Goal: Contribute content: Contribute content

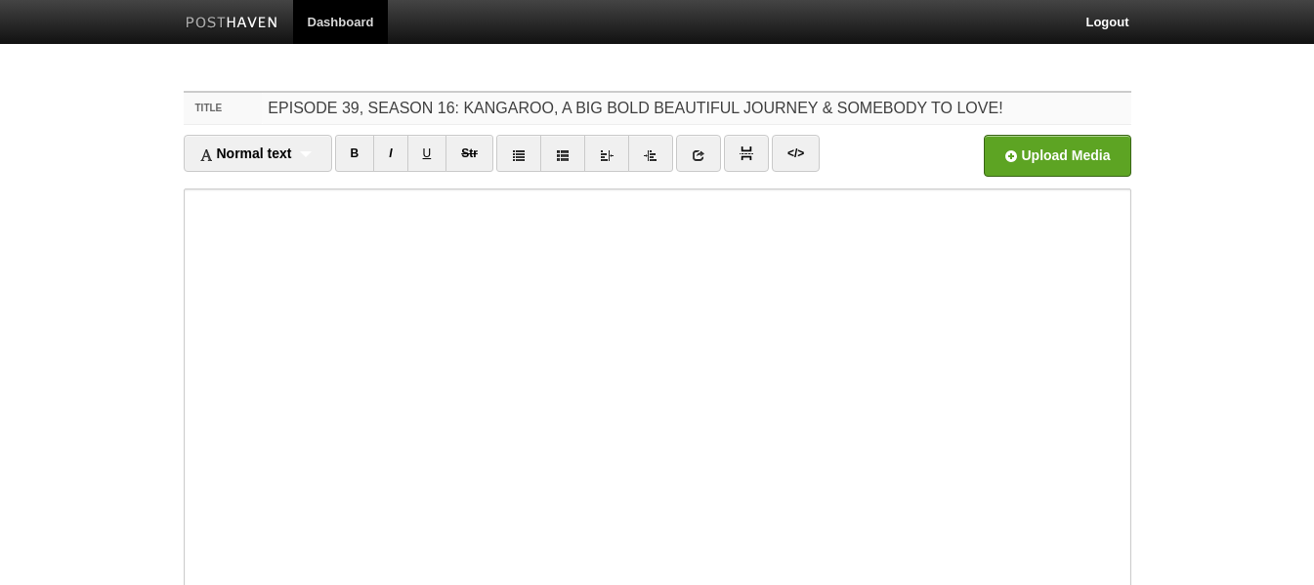
type input "EPISODE 39, SEASON 16: KANGAROO, A BIG BOLD BEAUTIFUL JOURNEY & SOMEBODY TO LOV…"
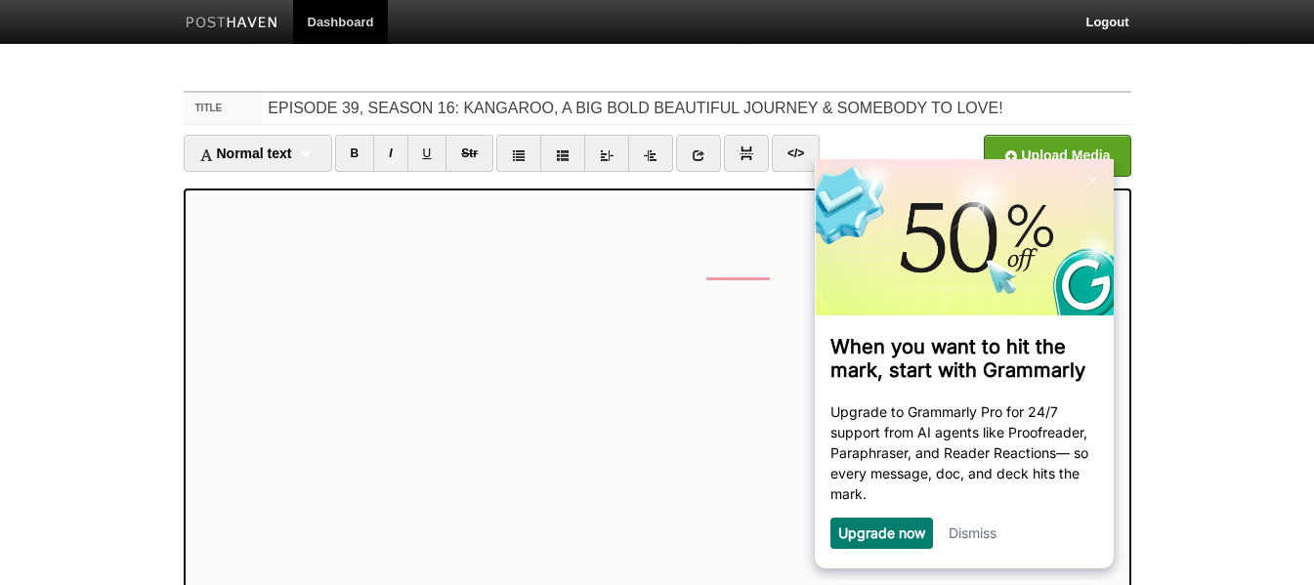
click at [984, 533] on link "Dismiss" at bounding box center [971, 532] width 48 height 17
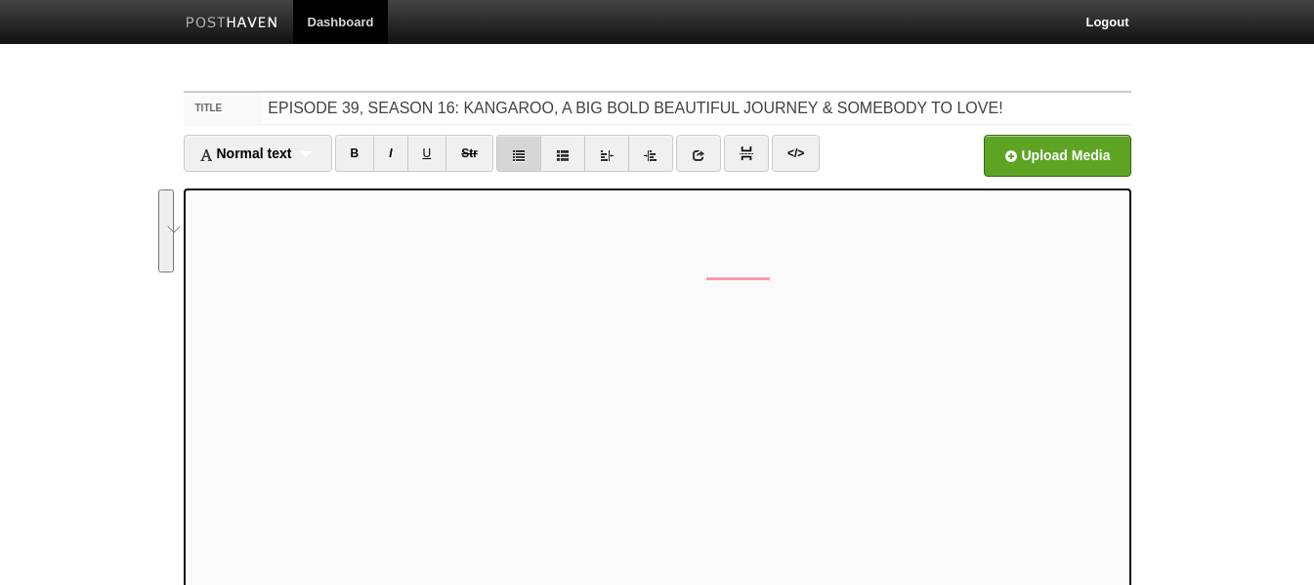
click at [525, 150] on icon at bounding box center [519, 155] width 14 height 14
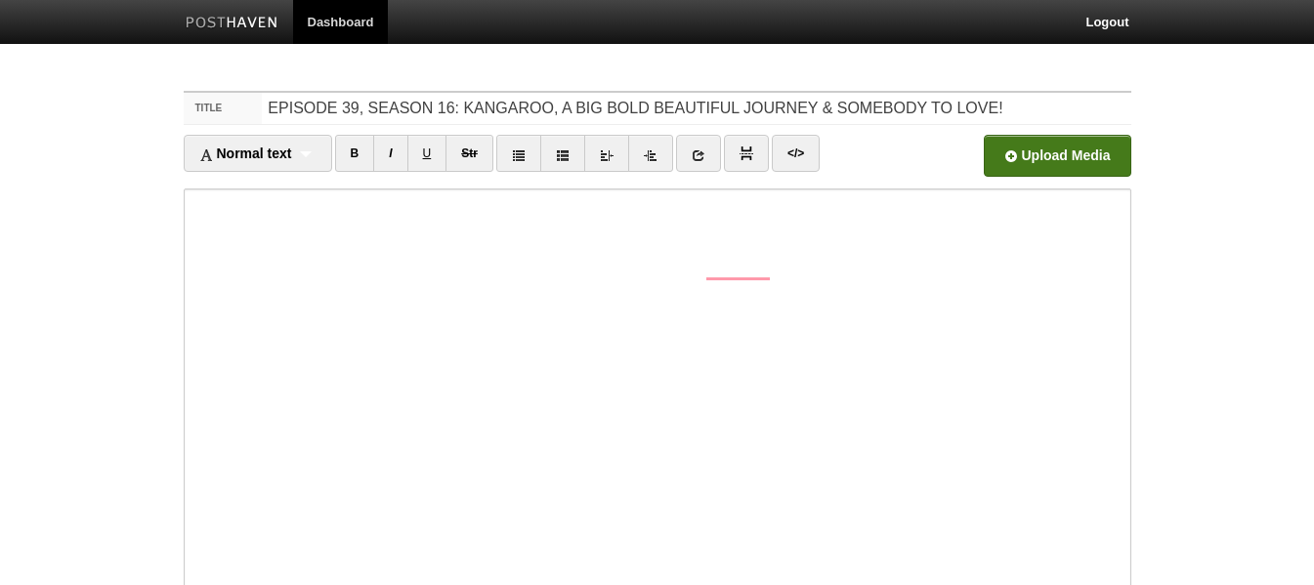
click at [1012, 146] on input "file" at bounding box center [467, 161] width 1479 height 100
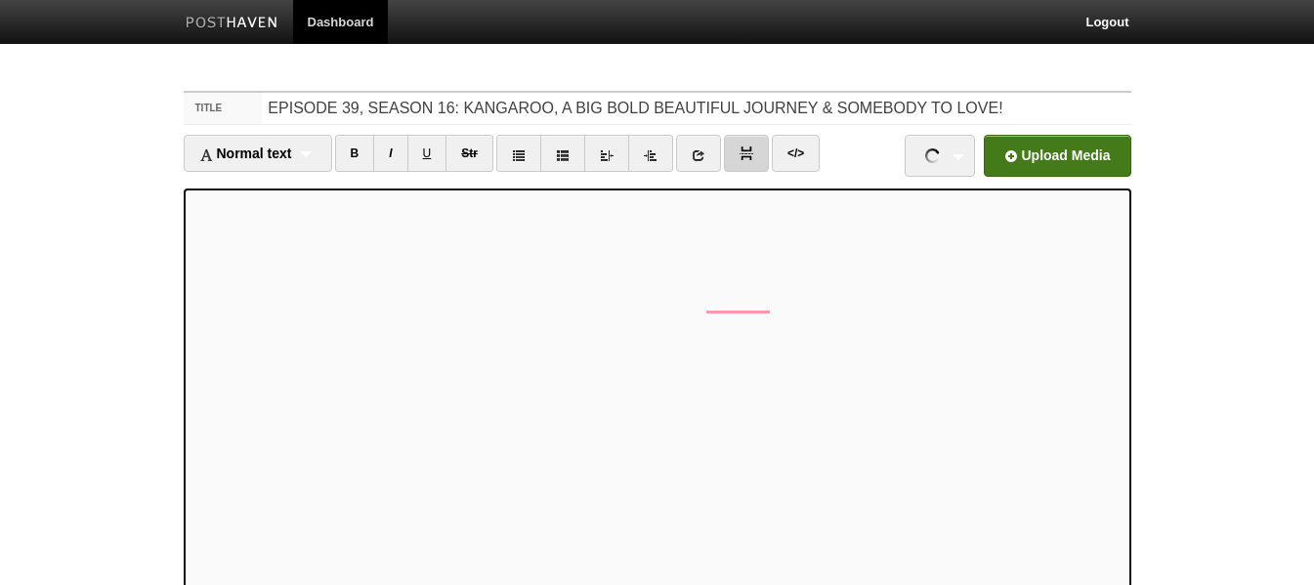
click at [747, 158] on img at bounding box center [746, 153] width 14 height 14
click at [1029, 146] on input "file" at bounding box center [467, 161] width 1479 height 100
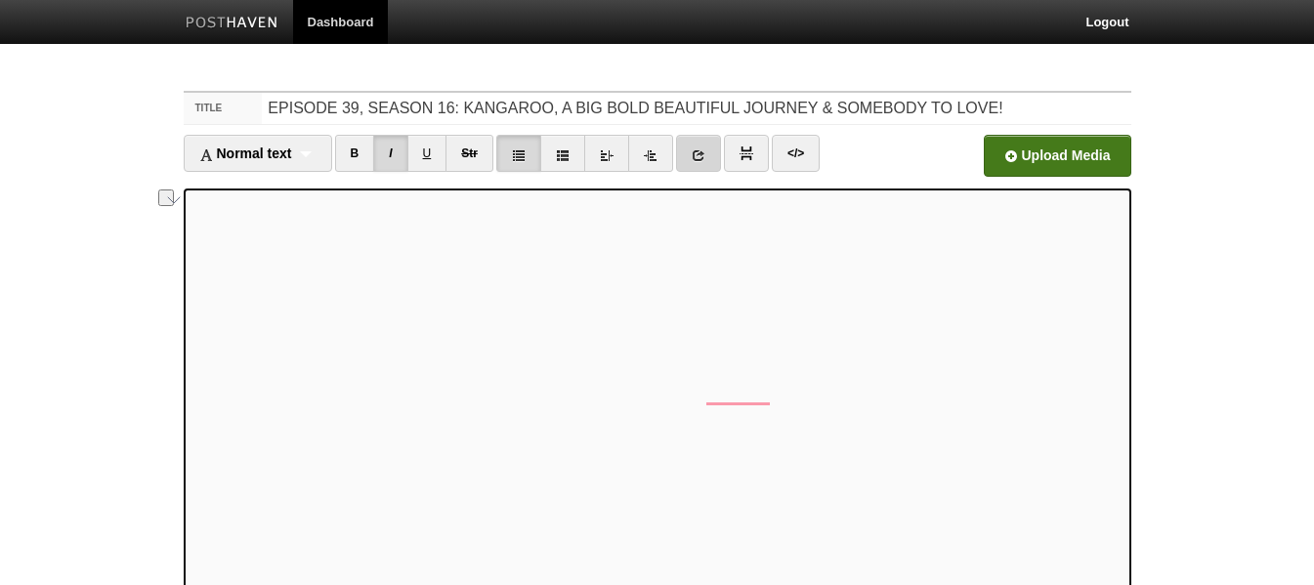
click at [695, 158] on icon at bounding box center [698, 155] width 14 height 14
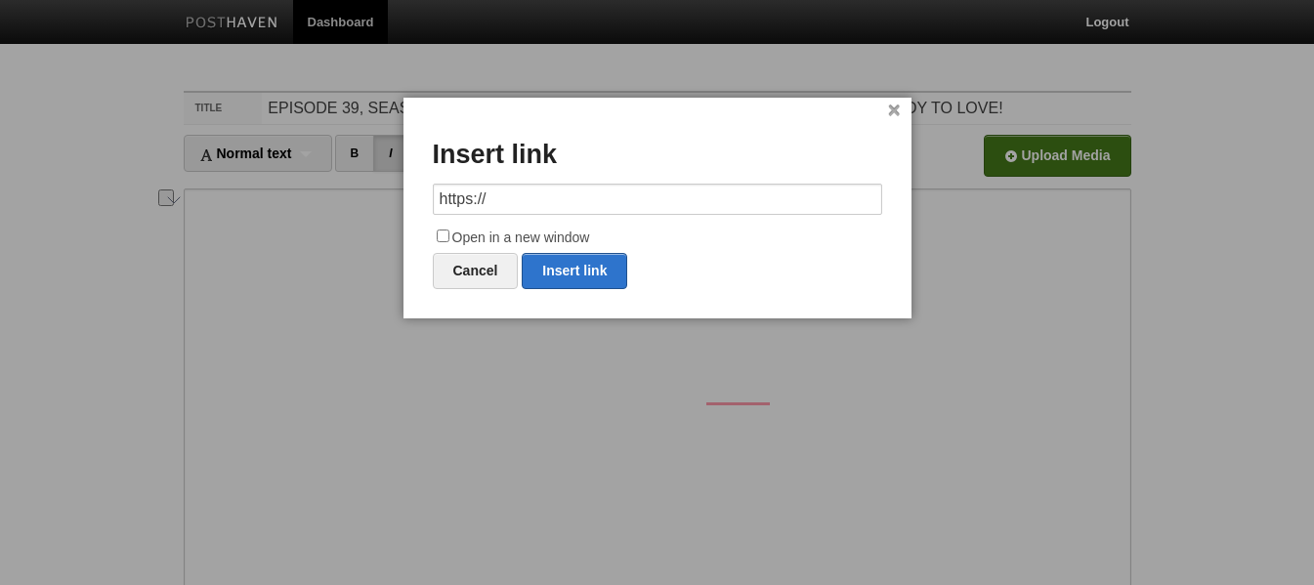
drag, startPoint x: 556, startPoint y: 193, endPoint x: 374, endPoint y: 212, distance: 182.6
click at [374, 212] on body "Dashboard Logout Your Sites Hammer Time [PERSON_NAME] PRODUCTIONS Podcasts Shoo…" at bounding box center [657, 413] width 1314 height 826
click at [578, 270] on link "Insert link" at bounding box center [574, 271] width 105 height 36
type input "https://"
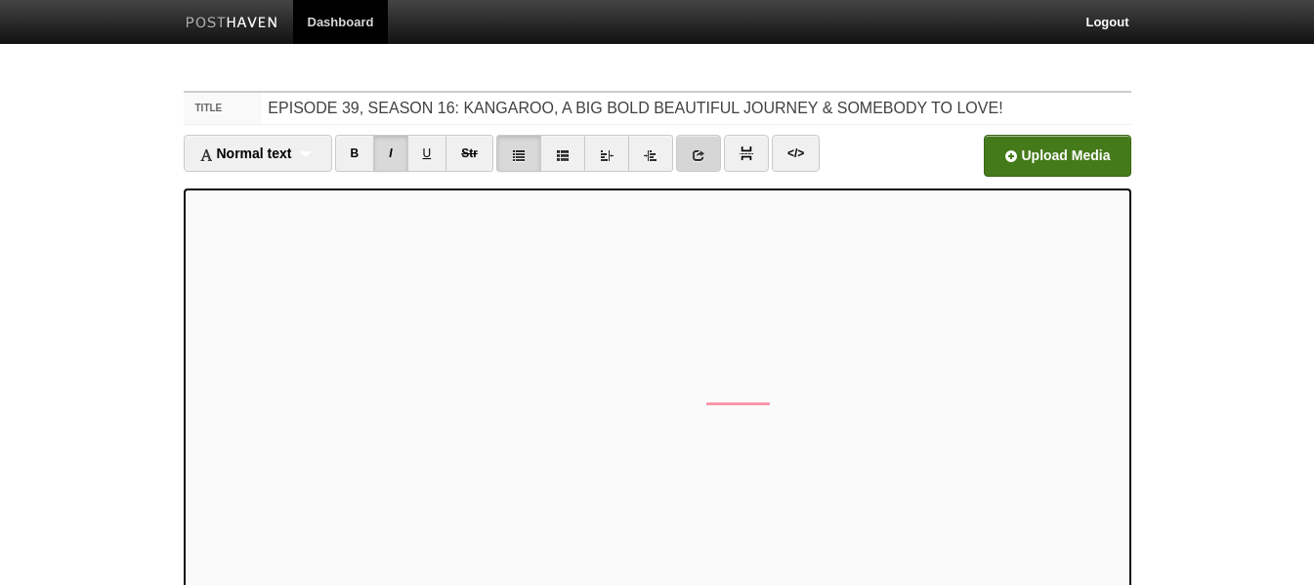
click at [700, 164] on link at bounding box center [698, 153] width 45 height 37
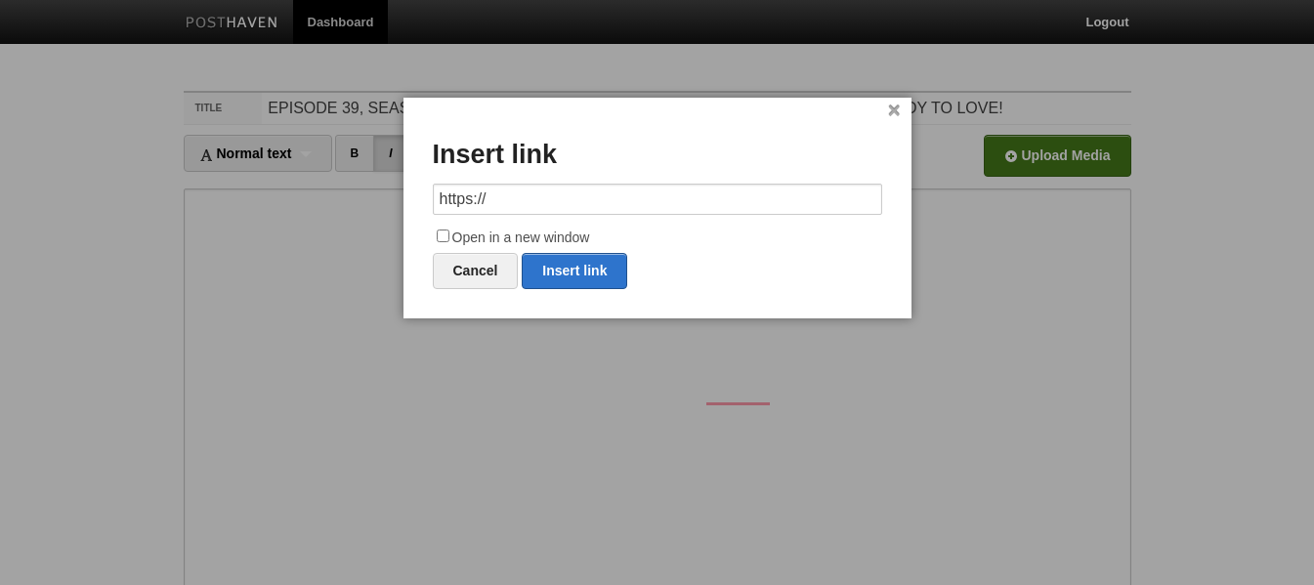
drag, startPoint x: 567, startPoint y: 193, endPoint x: 358, endPoint y: 202, distance: 209.2
click at [358, 202] on body "Dashboard Logout Your Sites Hammer Time [PERSON_NAME] PRODUCTIONS Podcasts Shoo…" at bounding box center [657, 413] width 1314 height 826
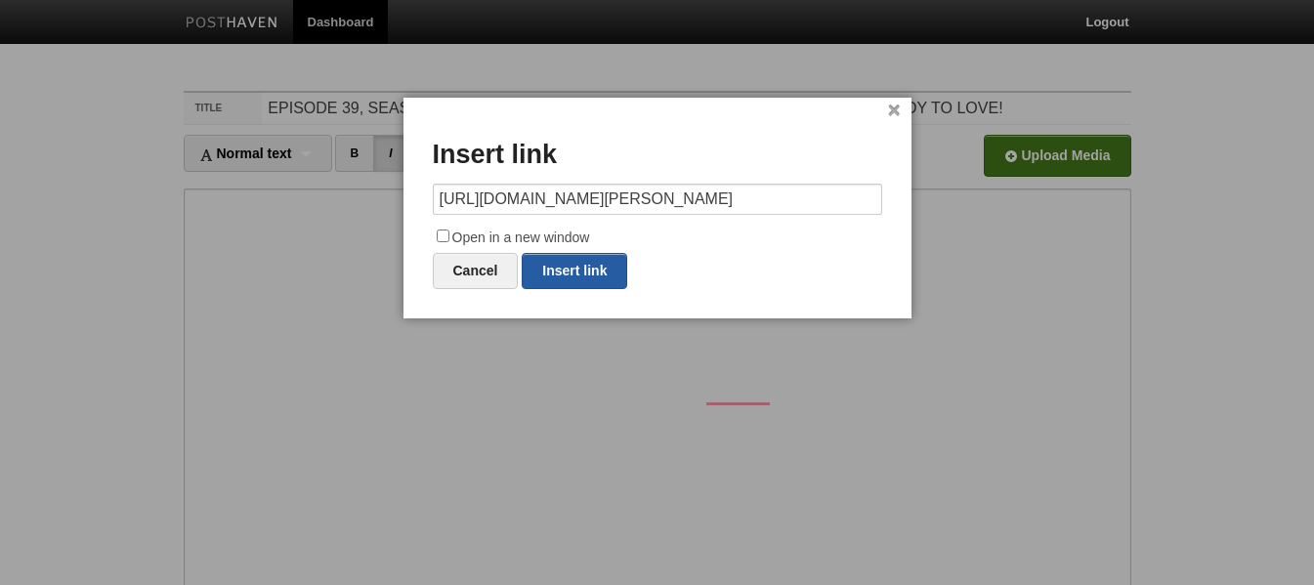
click at [588, 265] on link "Insert link" at bounding box center [574, 271] width 105 height 36
type input "https://"
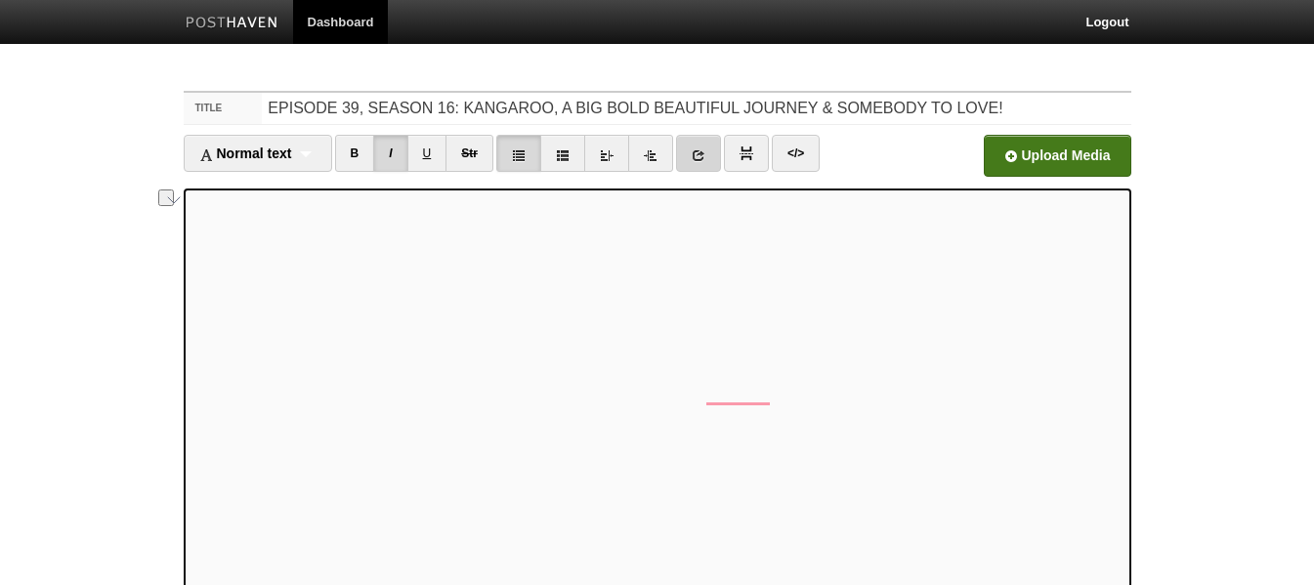
click at [703, 146] on link at bounding box center [698, 153] width 45 height 37
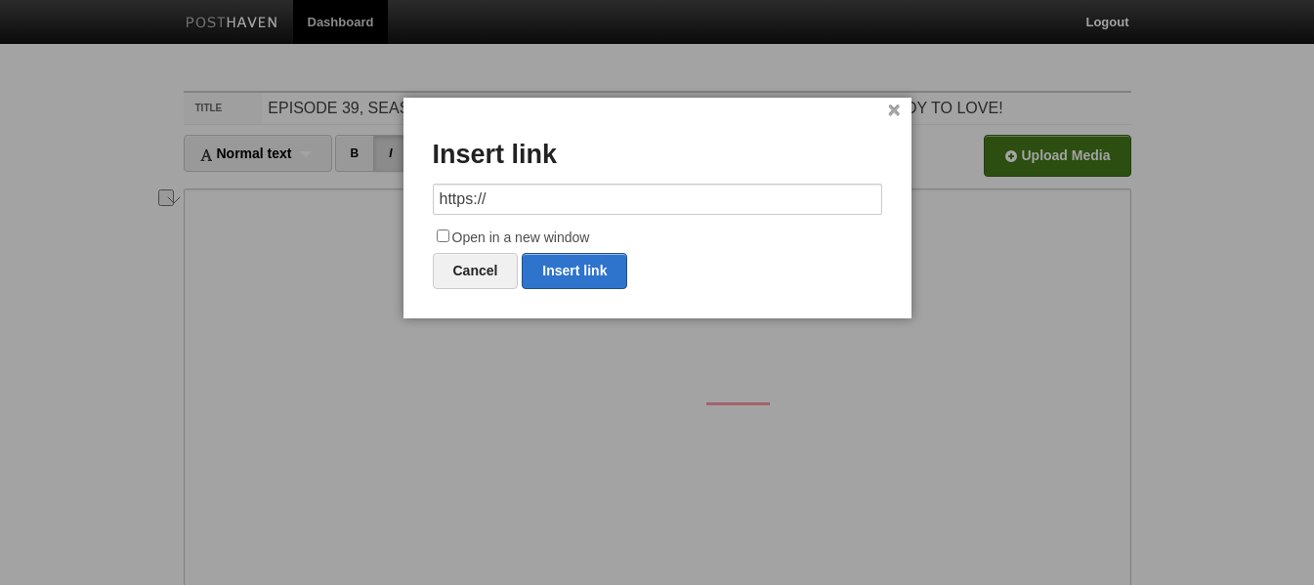
drag, startPoint x: 548, startPoint y: 199, endPoint x: 357, endPoint y: 206, distance: 190.6
click at [357, 206] on body "Dashboard Logout Your Sites Hammer Time [PERSON_NAME] PRODUCTIONS Podcasts Shoo…" at bounding box center [657, 413] width 1314 height 826
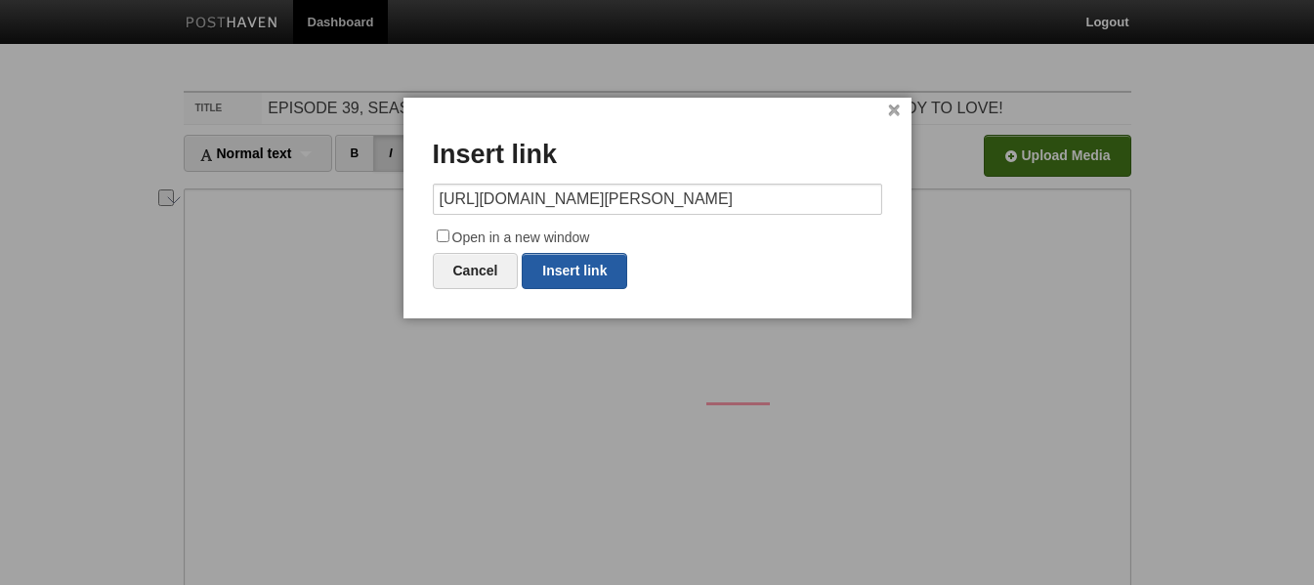
click at [590, 263] on link "Insert link" at bounding box center [574, 271] width 105 height 36
type input "https://"
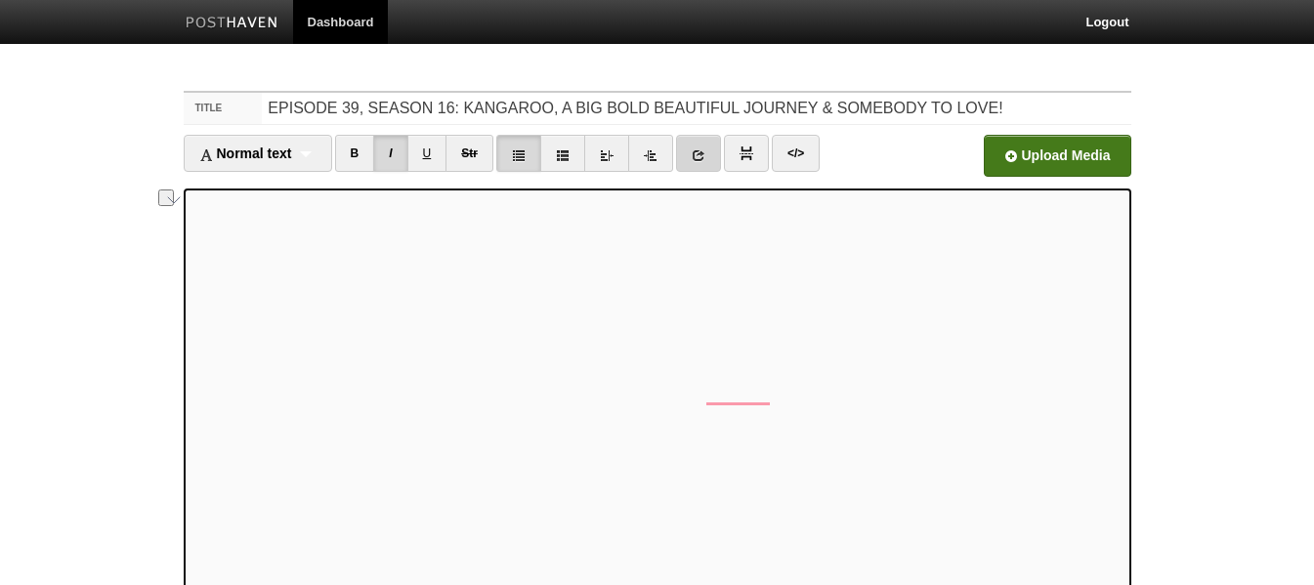
click at [692, 148] on link at bounding box center [698, 153] width 45 height 37
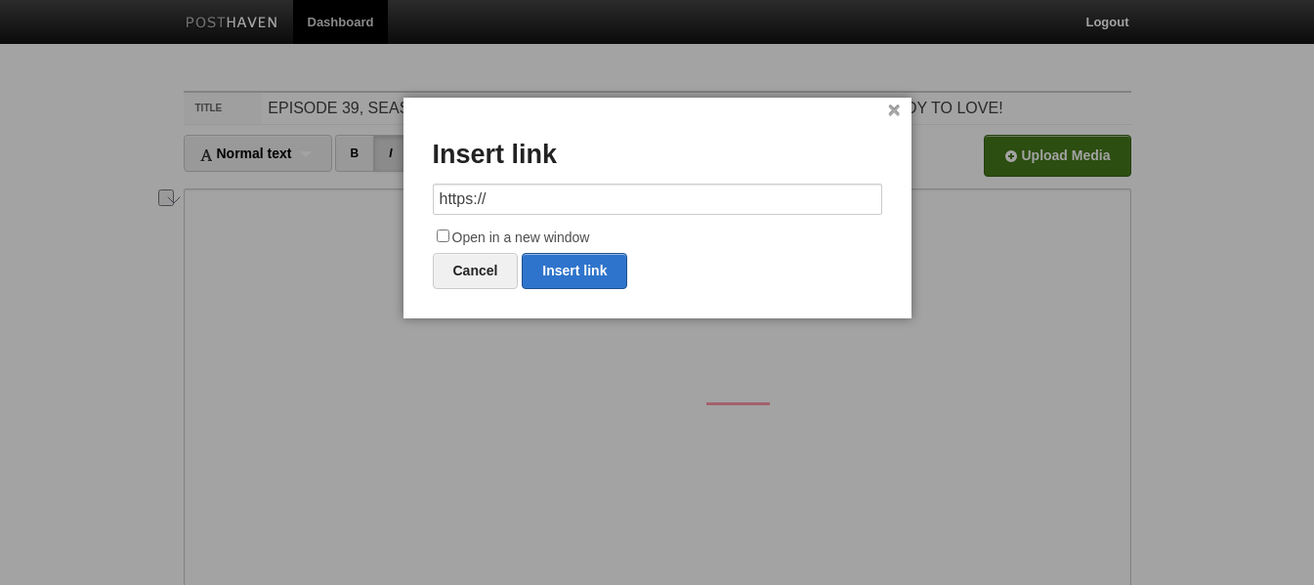
drag, startPoint x: 584, startPoint y: 196, endPoint x: 363, endPoint y: 205, distance: 220.9
click at [363, 205] on body "Dashboard Logout Your Sites Hammer Time [PERSON_NAME] PRODUCTIONS Podcasts Shoo…" at bounding box center [657, 413] width 1314 height 826
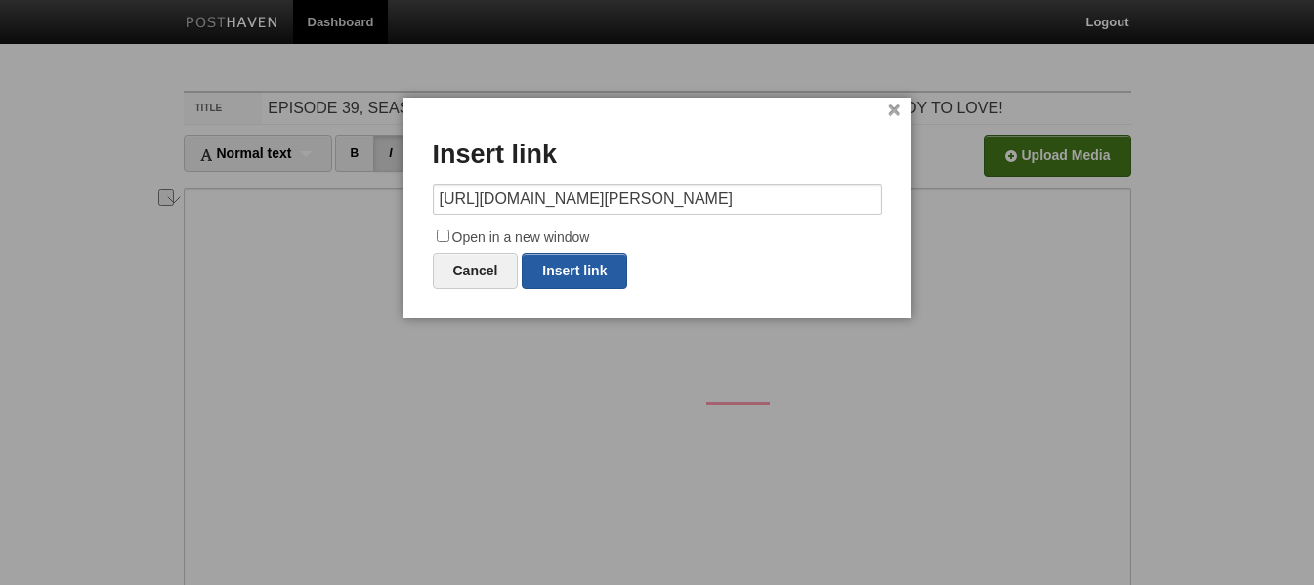
click at [578, 283] on link "Insert link" at bounding box center [574, 271] width 105 height 36
type input "https://"
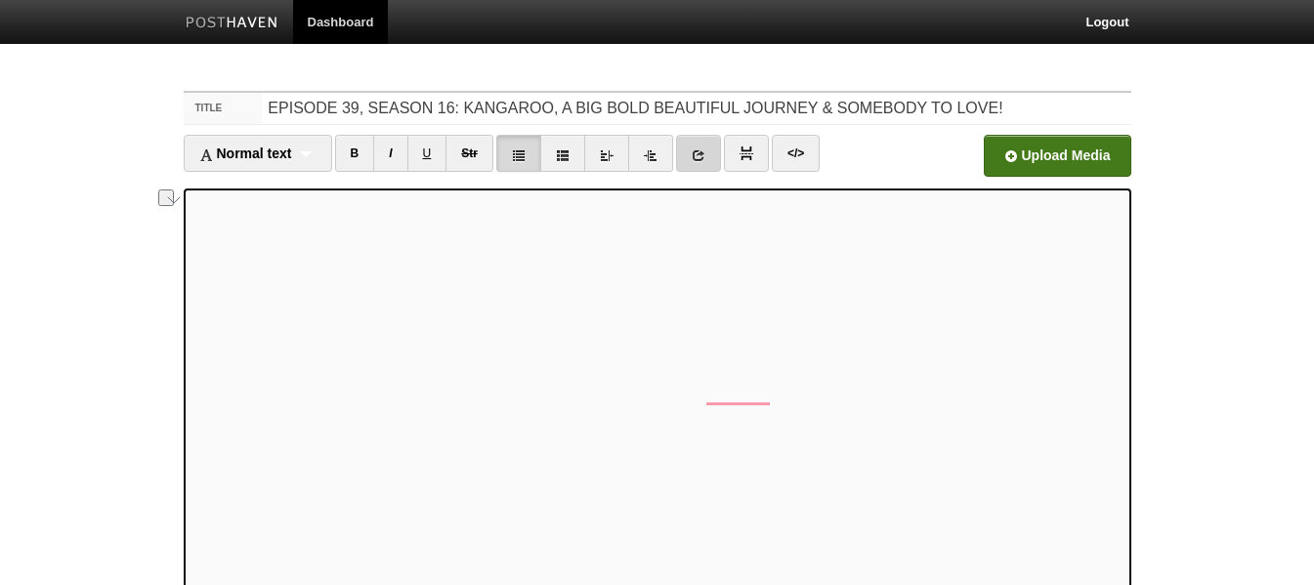
click at [698, 162] on link at bounding box center [698, 153] width 45 height 37
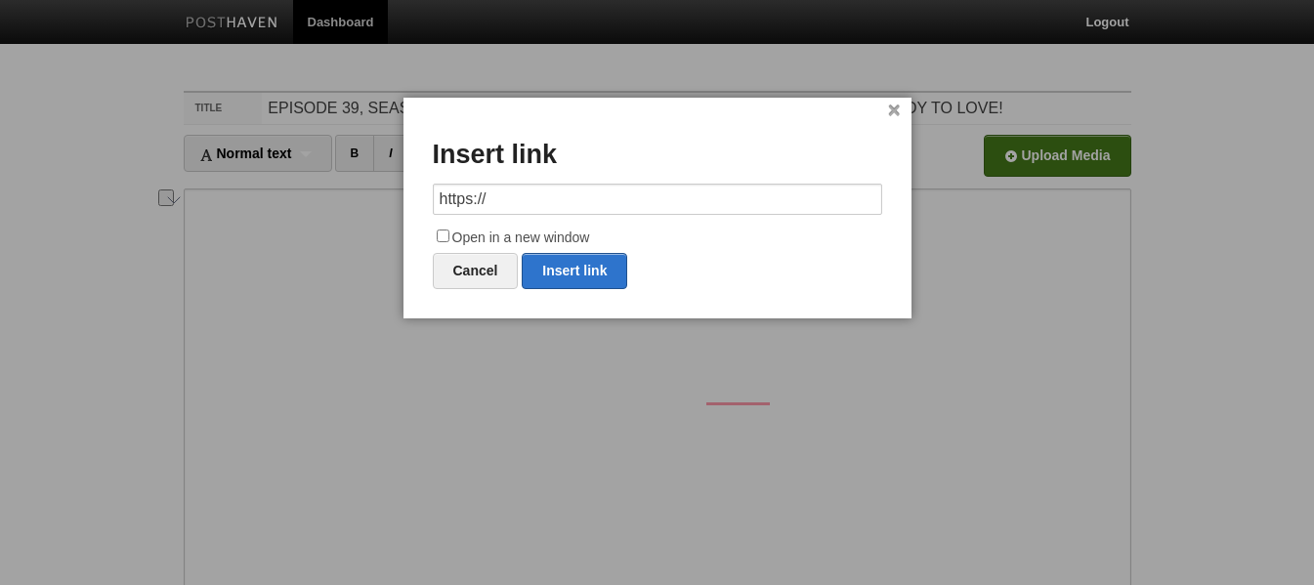
drag, startPoint x: 605, startPoint y: 197, endPoint x: 429, endPoint y: 212, distance: 177.4
click at [429, 212] on div "× Insert link https:// Open in a new window Cancel Insert link" at bounding box center [657, 208] width 508 height 221
click at [580, 277] on link "Insert link" at bounding box center [574, 271] width 105 height 36
type input "https://"
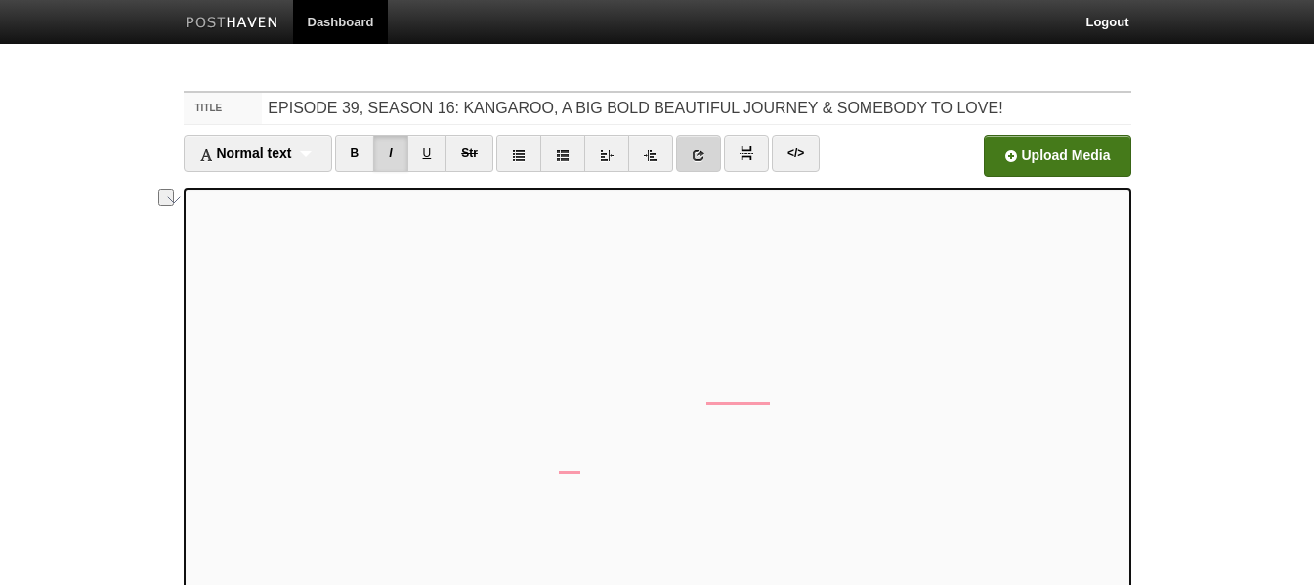
click at [693, 150] on link at bounding box center [698, 153] width 45 height 37
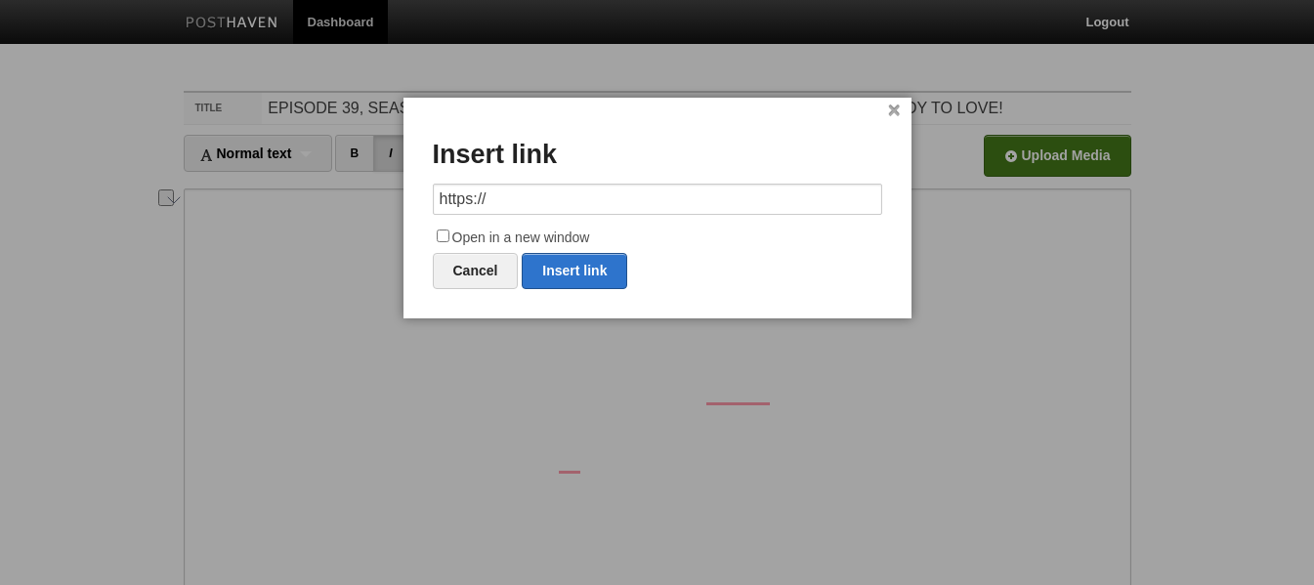
drag, startPoint x: 562, startPoint y: 200, endPoint x: 378, endPoint y: 217, distance: 184.4
click at [378, 217] on body "Dashboard Logout Your Sites Hammer Time [PERSON_NAME] PRODUCTIONS Podcasts Shoo…" at bounding box center [657, 413] width 1314 height 826
click at [569, 277] on link "Insert link" at bounding box center [574, 271] width 105 height 36
type input "https://"
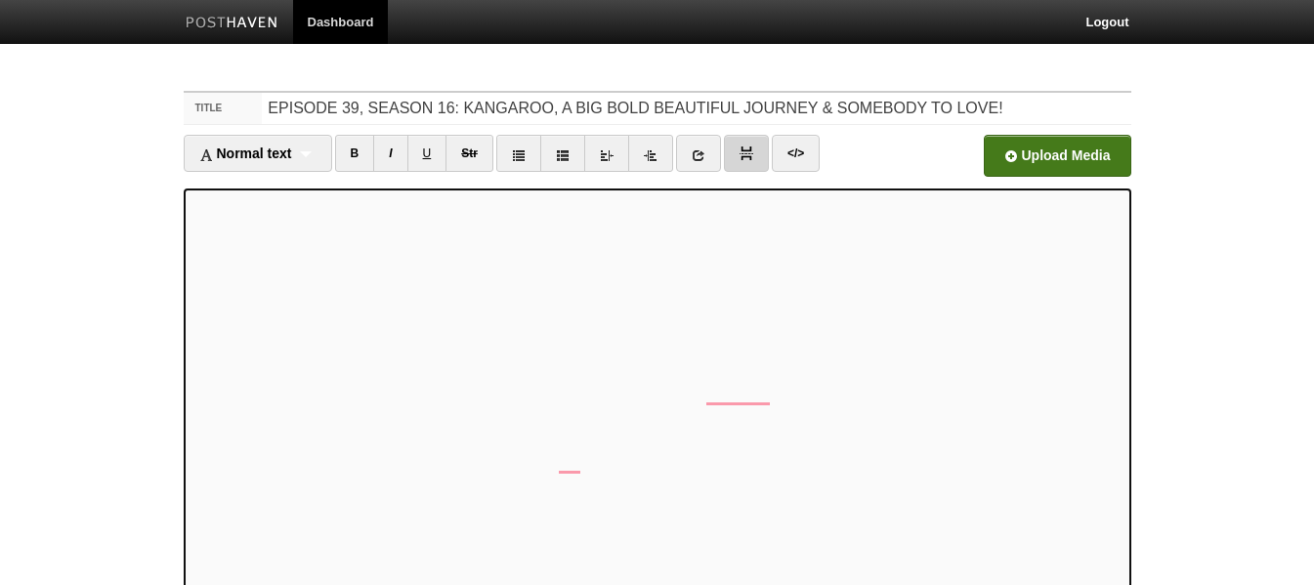
click at [748, 158] on img at bounding box center [746, 153] width 14 height 14
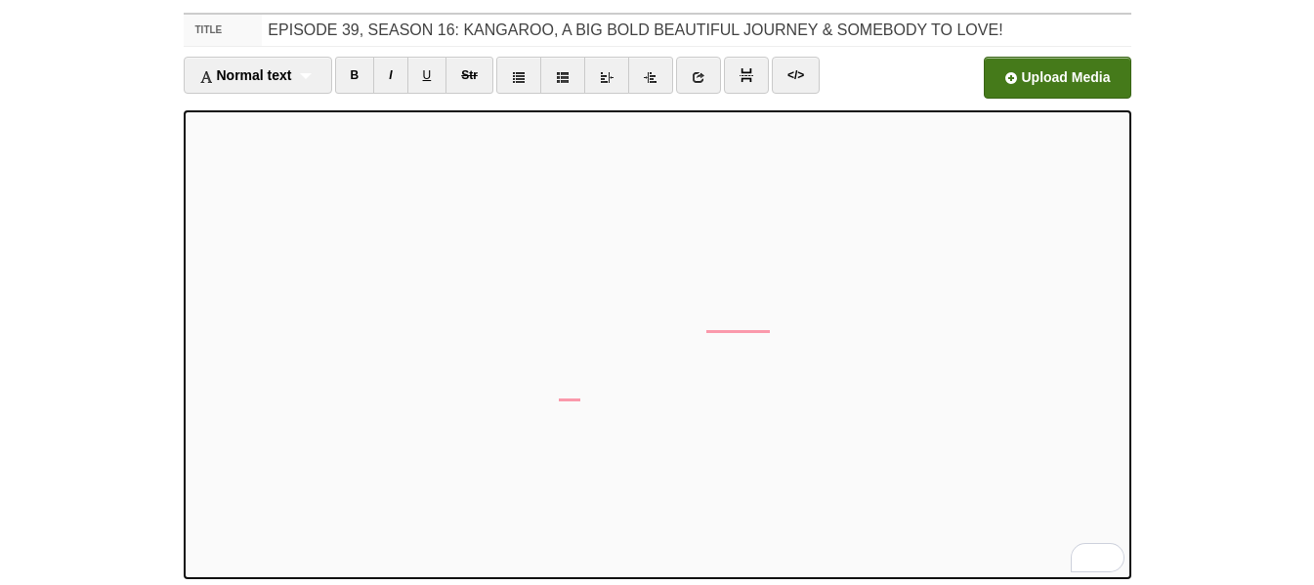
scroll to position [241, 0]
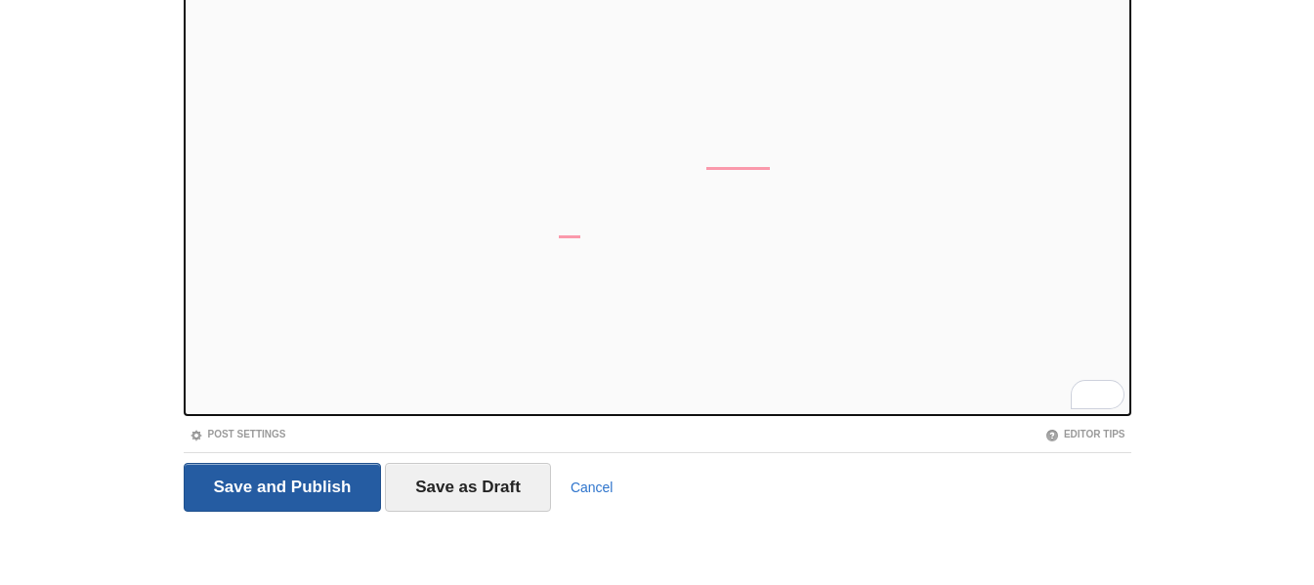
click at [296, 482] on input "Save and Publish" at bounding box center [283, 487] width 198 height 49
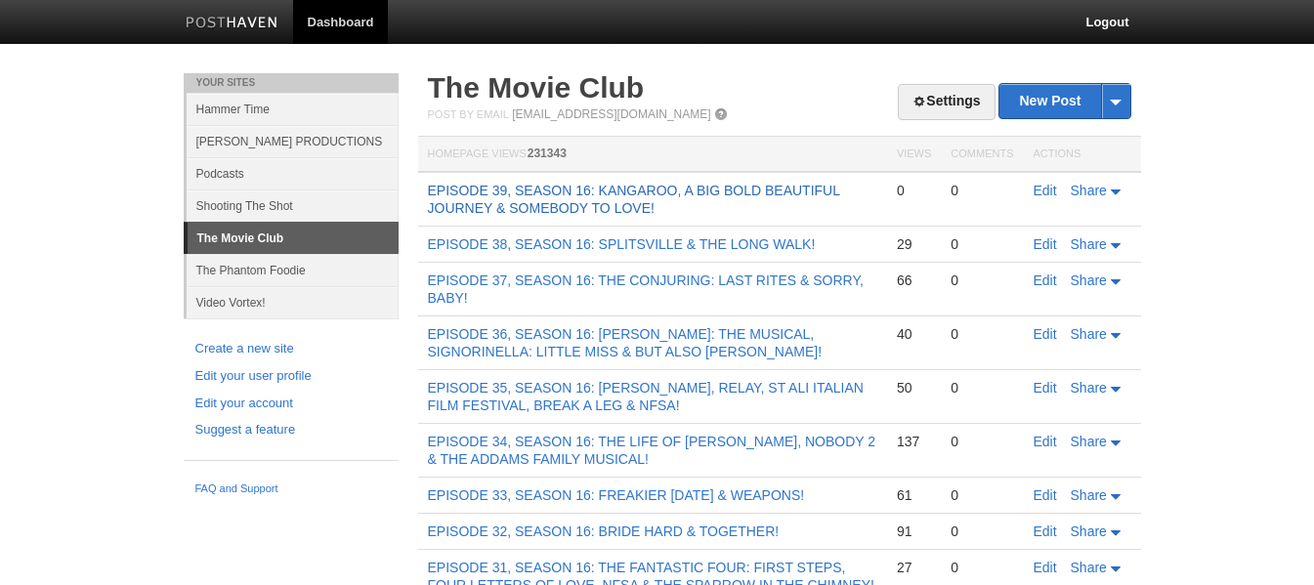
click at [499, 187] on link "EPISODE 39, SEASON 16: KANGAROO, A BIG BOLD BEAUTIFUL JOURNEY & SOMEBODY TO LOV…" at bounding box center [634, 199] width 412 height 33
